Goal: Task Accomplishment & Management: Use online tool/utility

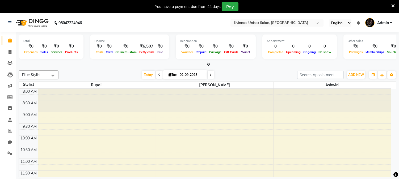
click at [156, 75] on span at bounding box center [159, 75] width 6 height 8
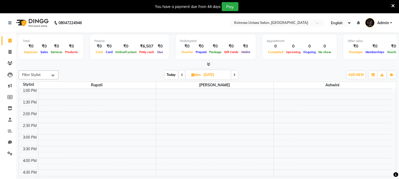
click at [181, 75] on icon at bounding box center [182, 74] width 2 height 3
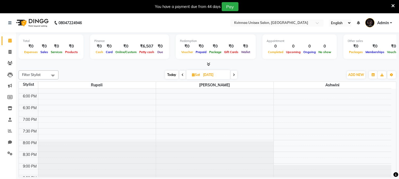
scroll to position [236, 0]
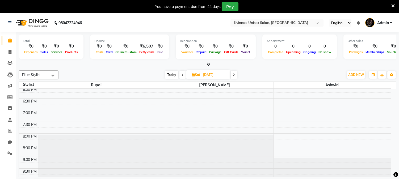
click at [235, 75] on icon at bounding box center [234, 74] width 2 height 3
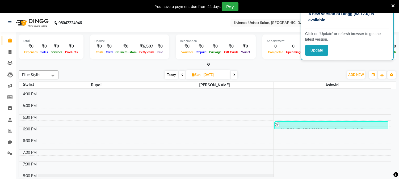
scroll to position [206, 0]
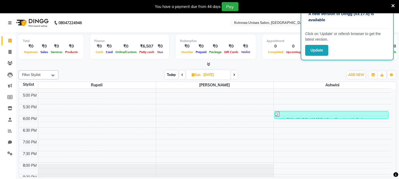
click at [233, 75] on icon at bounding box center [234, 74] width 2 height 3
type input "02-09-2025"
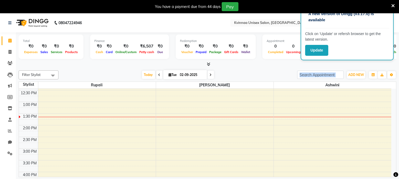
scroll to position [93, 0]
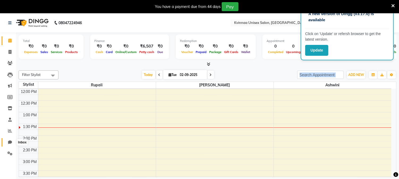
click at [8, 143] on icon at bounding box center [10, 142] width 4 height 4
select select "100"
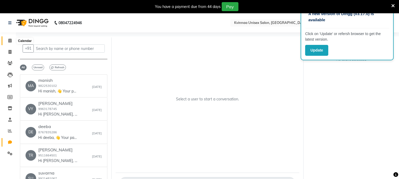
click at [7, 42] on span at bounding box center [9, 41] width 9 height 6
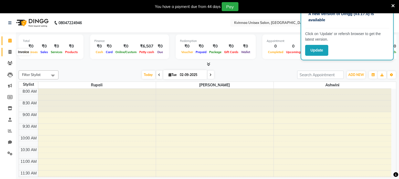
click at [8, 52] on icon at bounding box center [9, 52] width 3 height 4
select select "147"
select select "service"
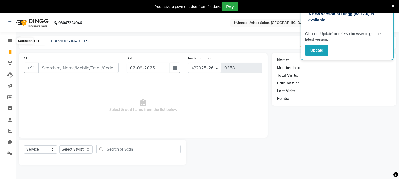
click at [9, 42] on icon at bounding box center [9, 41] width 3 height 4
